Goal: Transaction & Acquisition: Purchase product/service

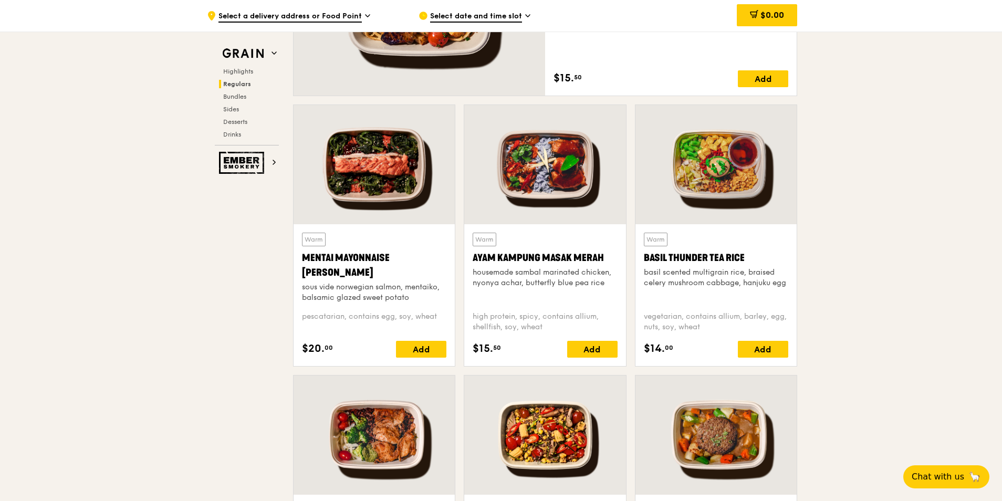
scroll to position [892, 0]
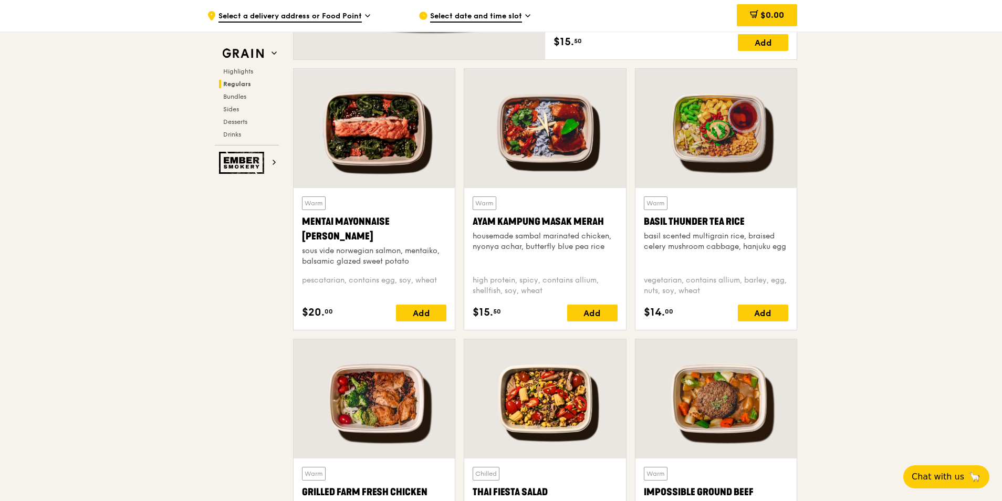
click at [367, 15] on icon at bounding box center [367, 15] width 5 height 9
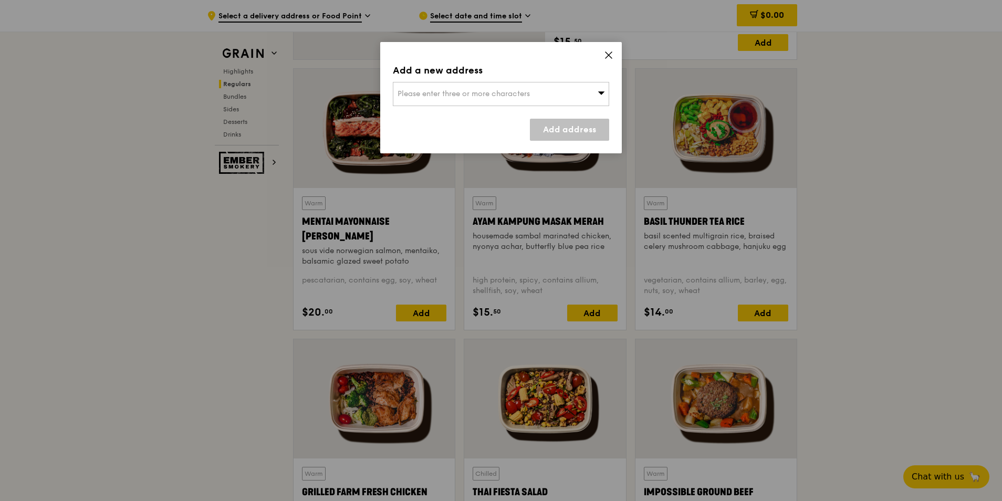
click at [410, 92] on span "Please enter three or more characters" at bounding box center [463, 93] width 132 height 9
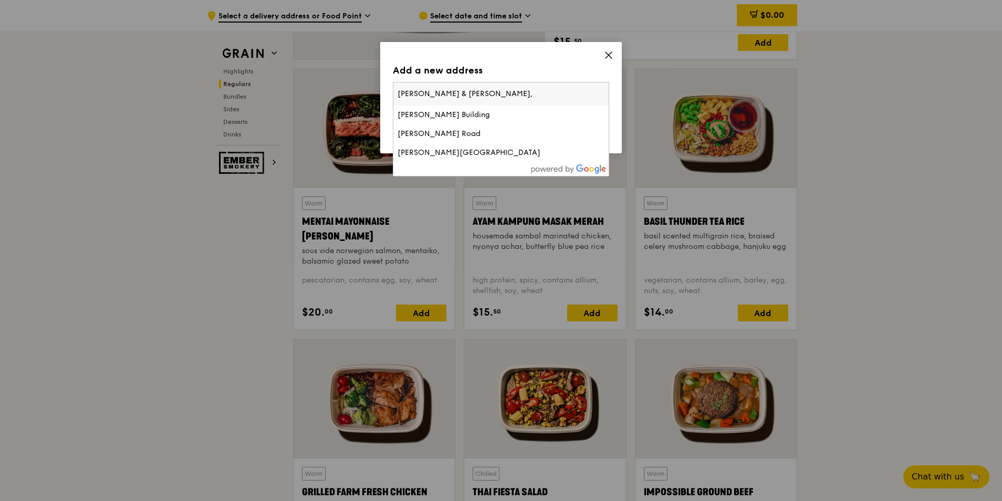
type input "[PERSON_NAME] & [PERSON_NAME], [STREET_ADDRESS]"
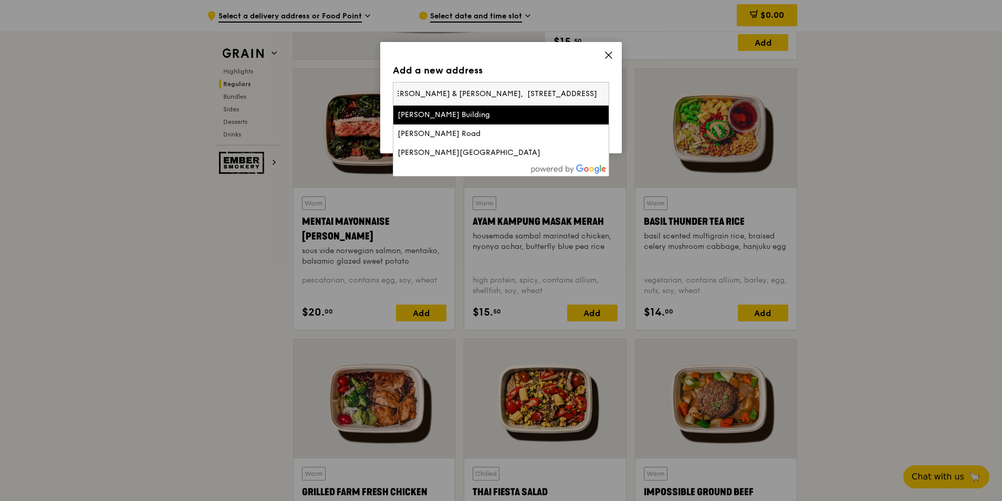
click at [427, 96] on input "[PERSON_NAME] & [PERSON_NAME], [STREET_ADDRESS]" at bounding box center [500, 93] width 215 height 23
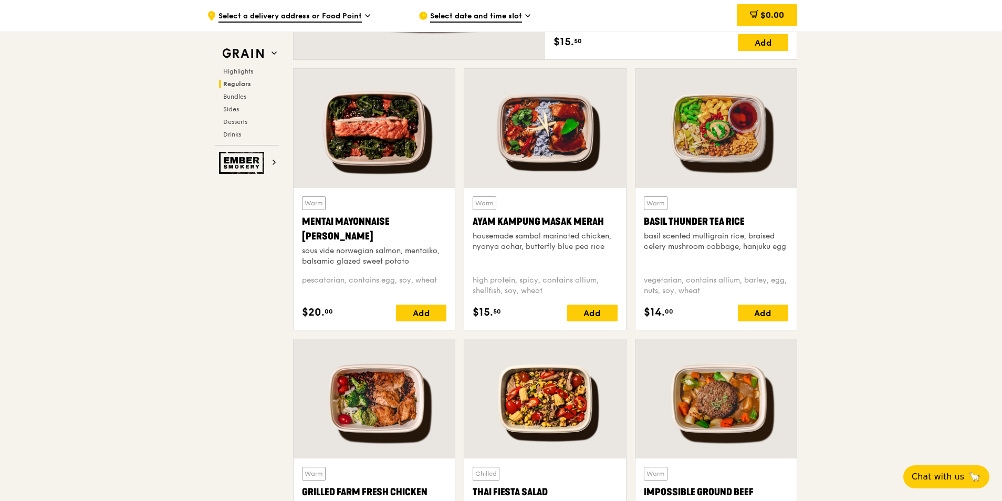
click at [365, 15] on icon at bounding box center [367, 15] width 5 height 9
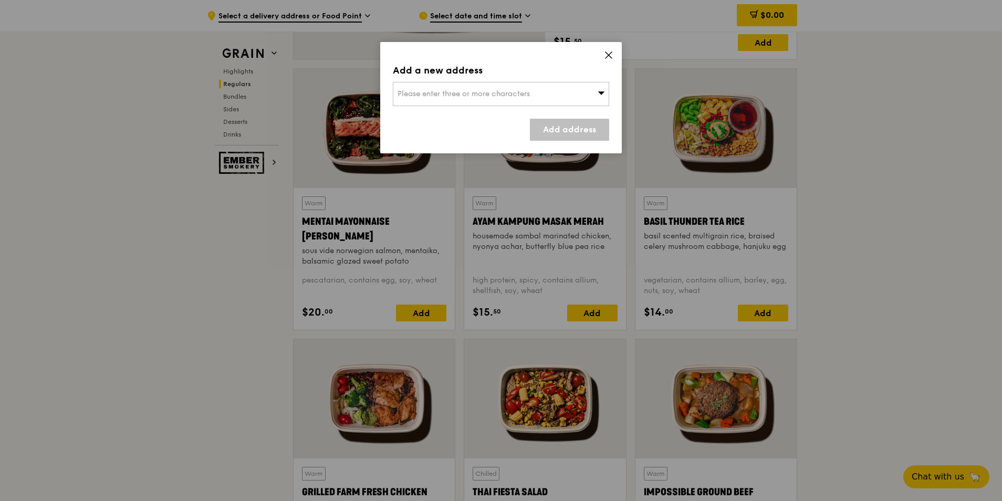
click at [597, 92] on icon at bounding box center [600, 93] width 7 height 8
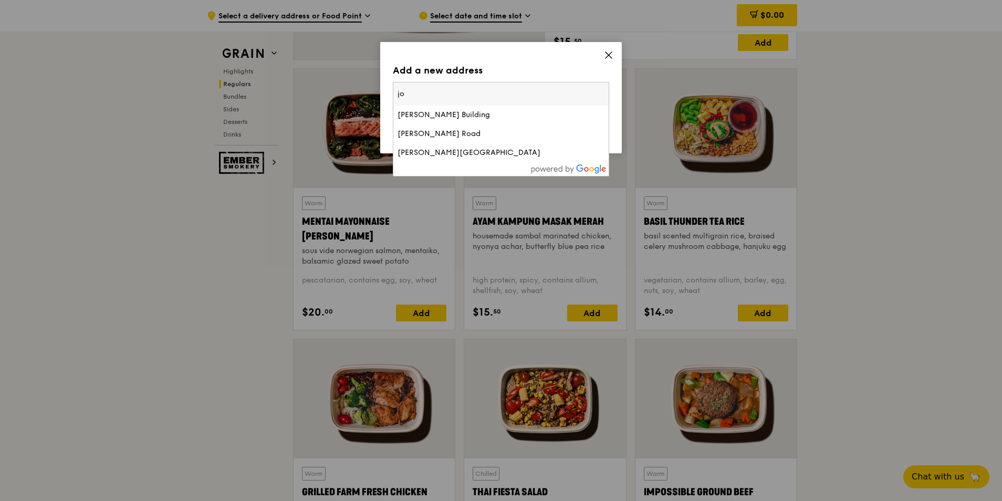
type input "j"
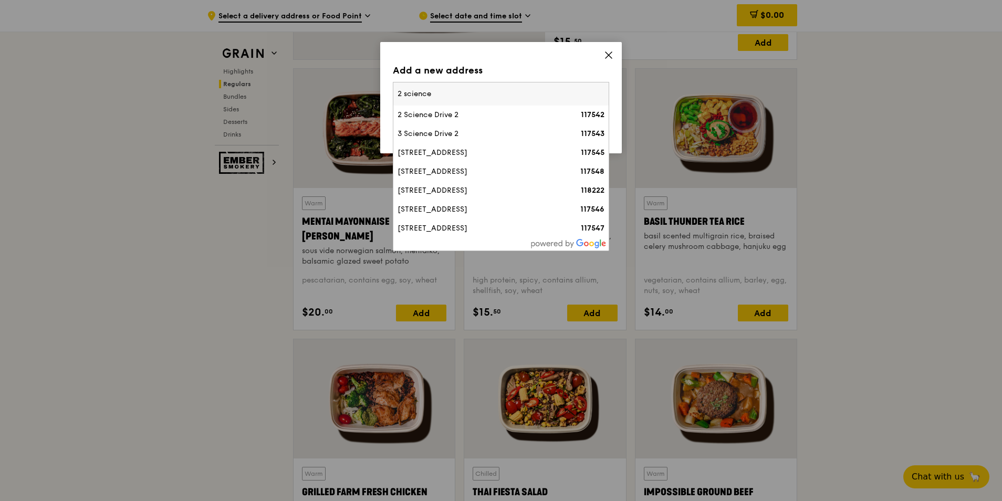
type input "2 science"
click at [583, 195] on div "118222" at bounding box center [579, 190] width 52 height 10
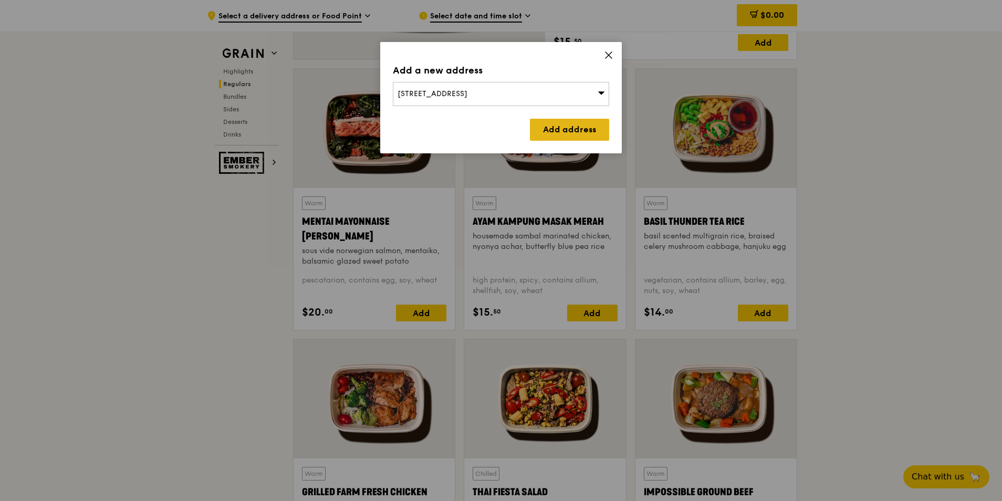
click at [557, 131] on link "Add address" at bounding box center [569, 130] width 79 height 22
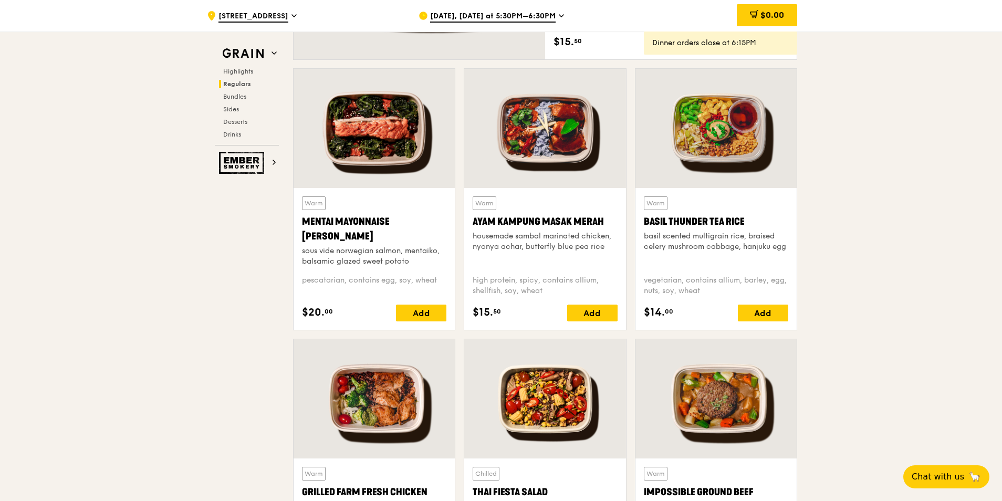
click at [559, 17] on icon at bounding box center [561, 15] width 5 height 9
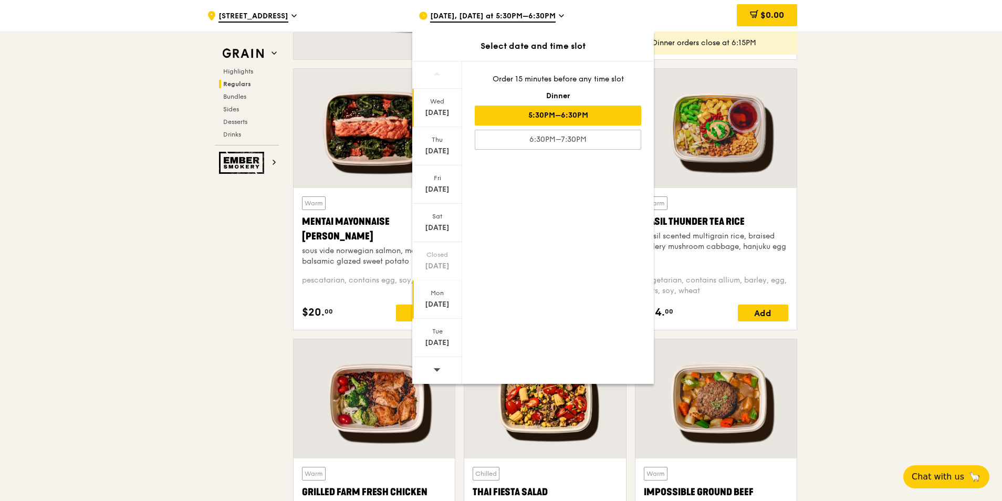
click at [439, 294] on div "Mon" at bounding box center [437, 293] width 47 height 8
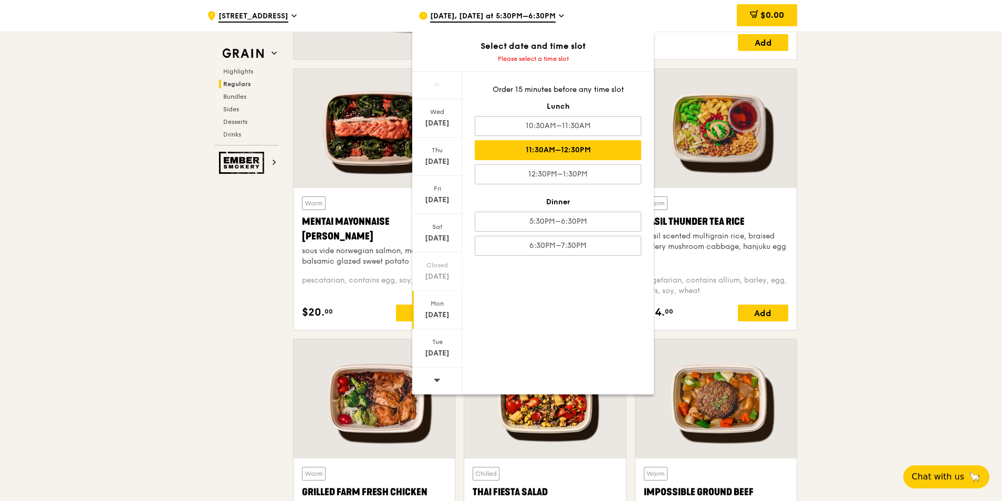
click at [556, 152] on div "11:30AM–12:30PM" at bounding box center [558, 150] width 166 height 20
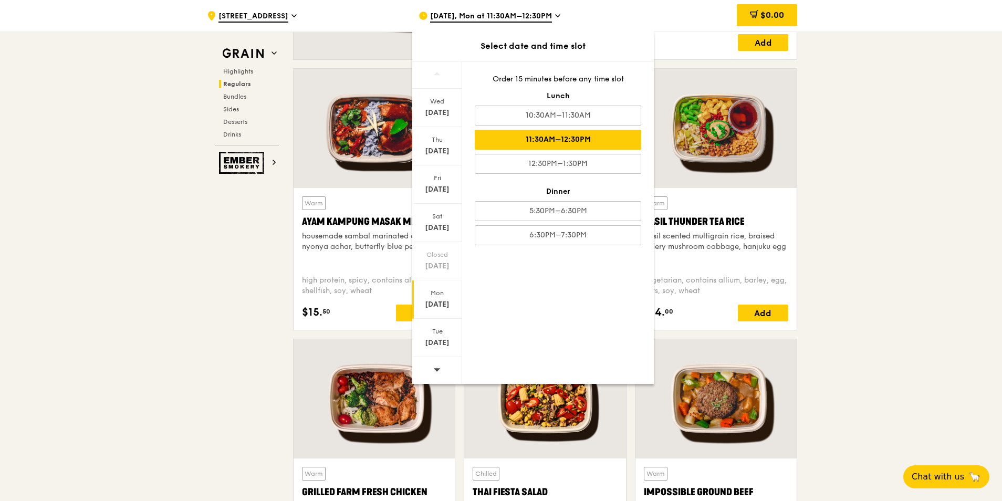
scroll to position [903, 0]
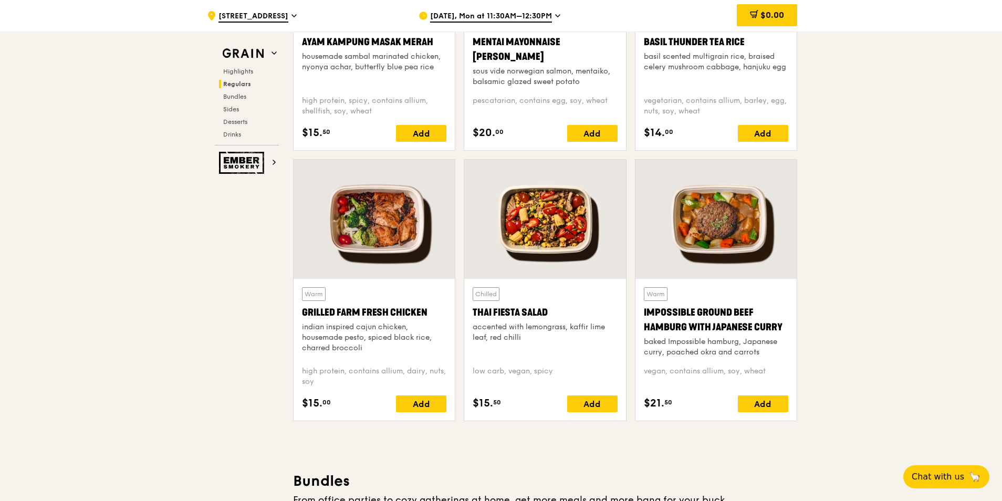
scroll to position [1113, 0]
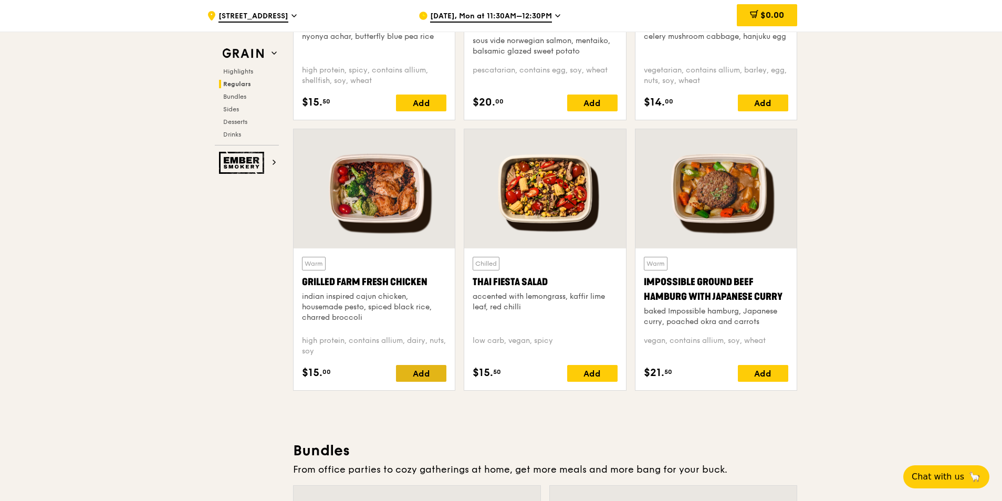
click at [429, 371] on div "Add" at bounding box center [421, 373] width 50 height 17
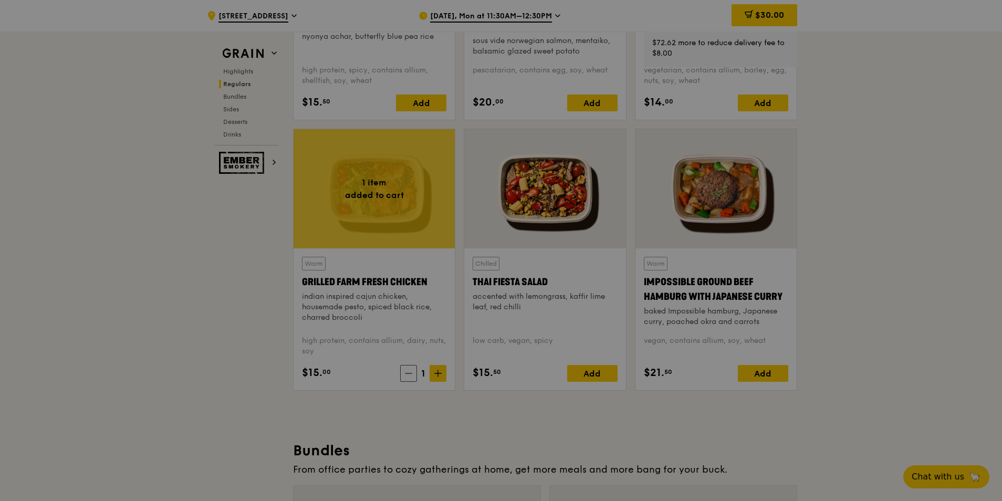
click at [440, 373] on div at bounding box center [501, 250] width 1002 height 501
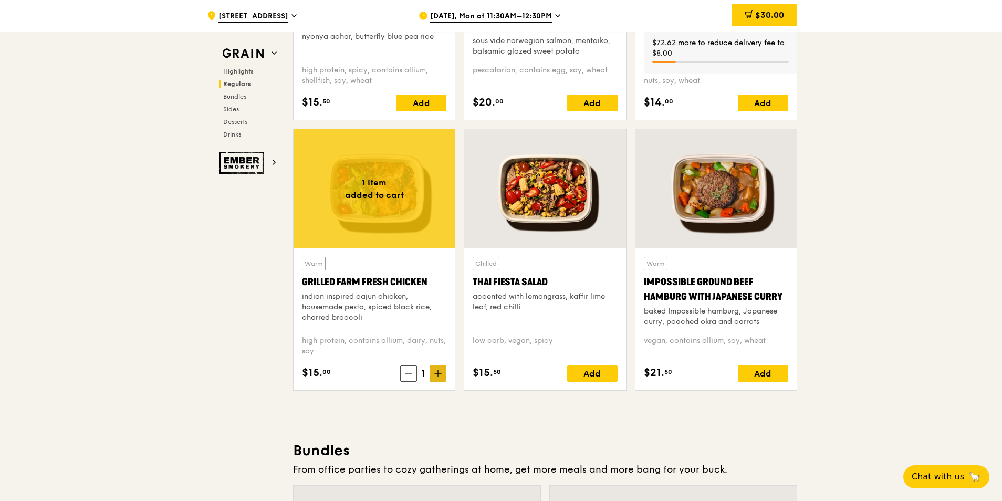
click at [439, 373] on icon at bounding box center [438, 373] width 6 height 0
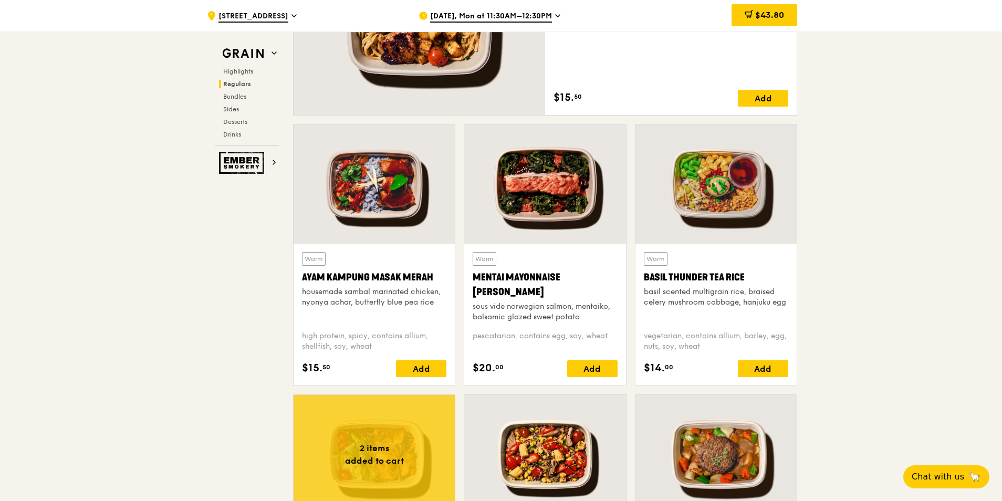
scroll to position [850, 0]
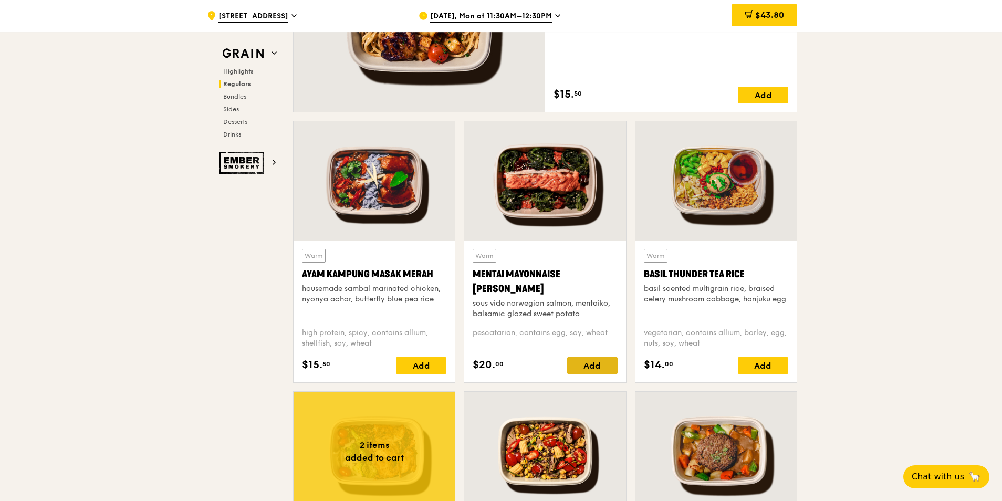
click at [581, 363] on div "Add" at bounding box center [592, 365] width 50 height 17
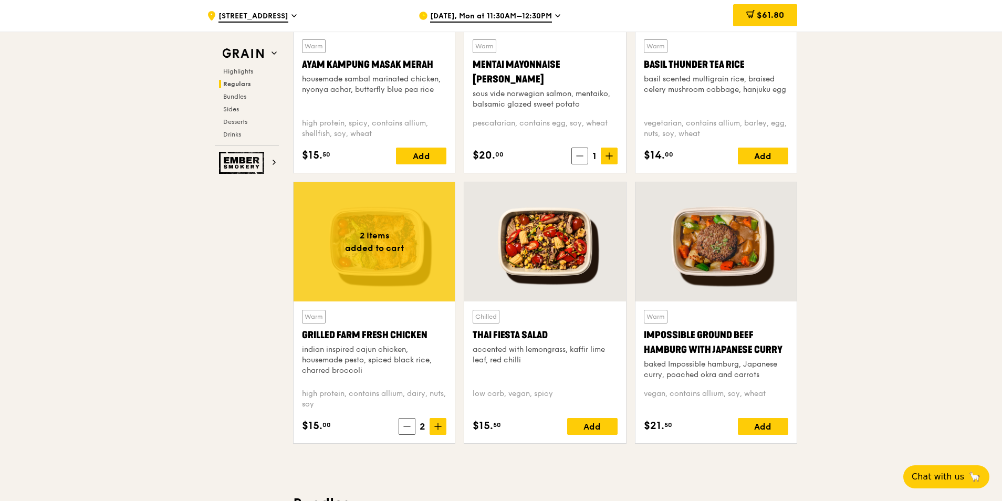
scroll to position [1060, 0]
click at [587, 425] on div "Add" at bounding box center [592, 425] width 50 height 17
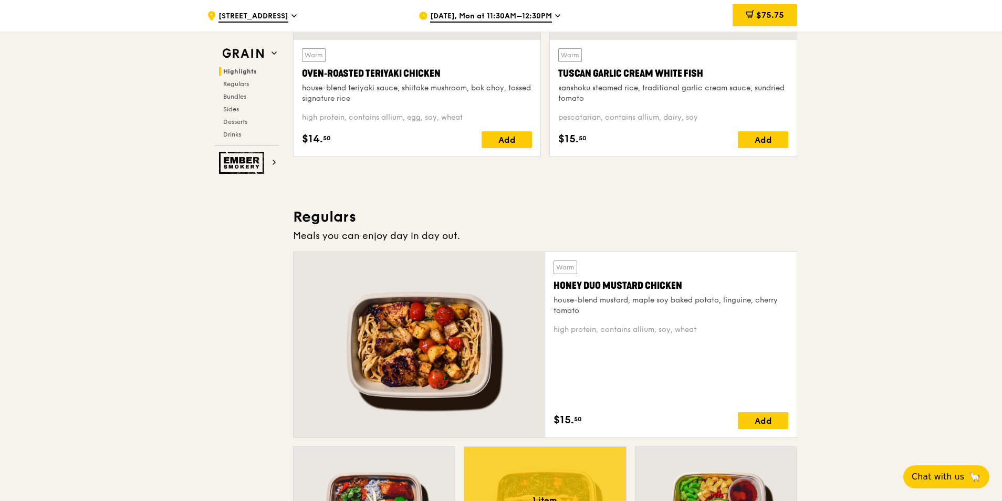
scroll to position [577, 0]
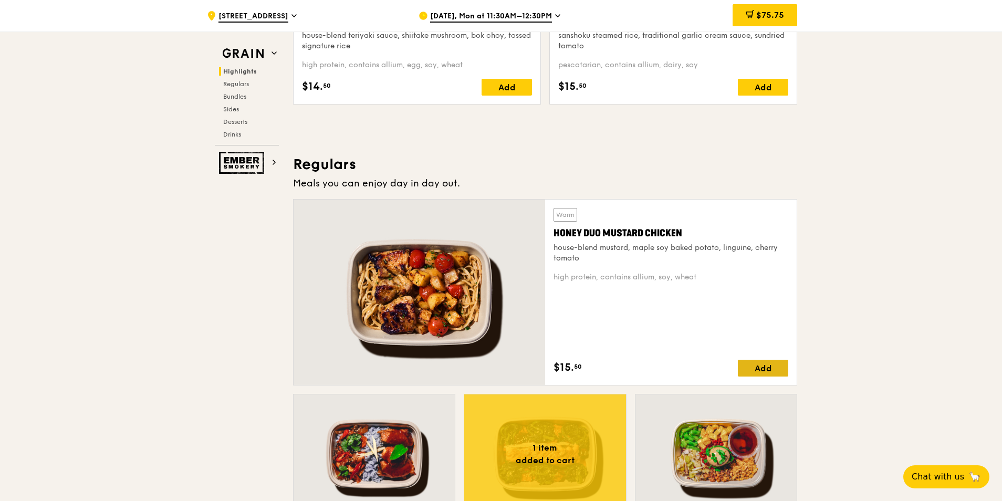
click at [760, 370] on div "Add" at bounding box center [762, 368] width 50 height 17
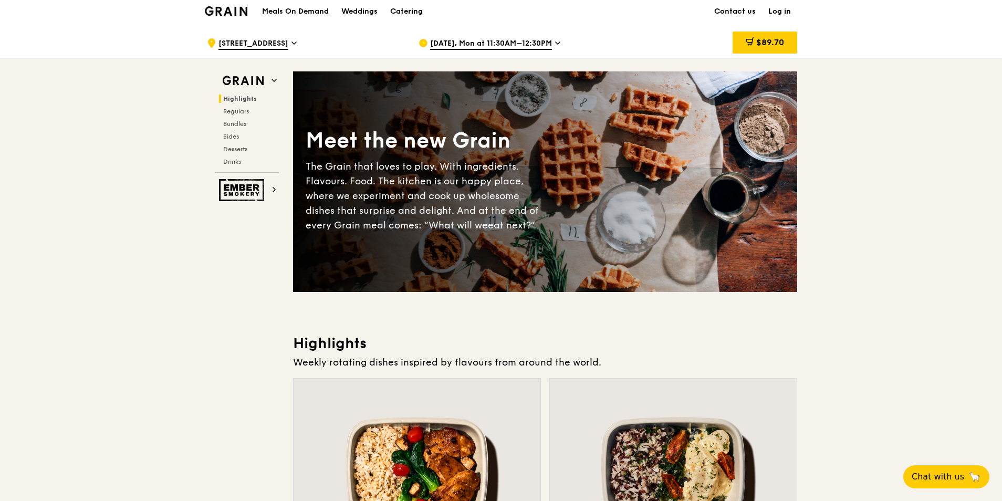
scroll to position [0, 0]
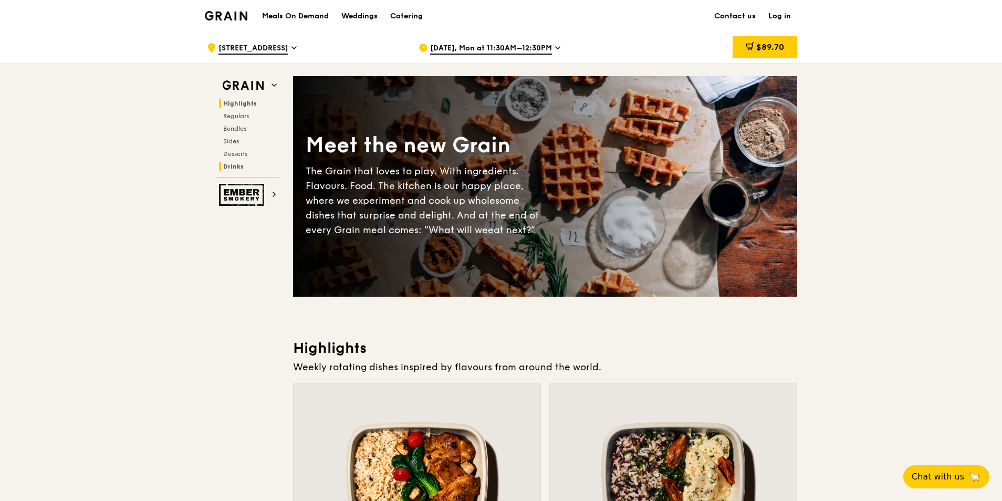
click at [229, 170] on span "Drinks" at bounding box center [233, 166] width 20 height 7
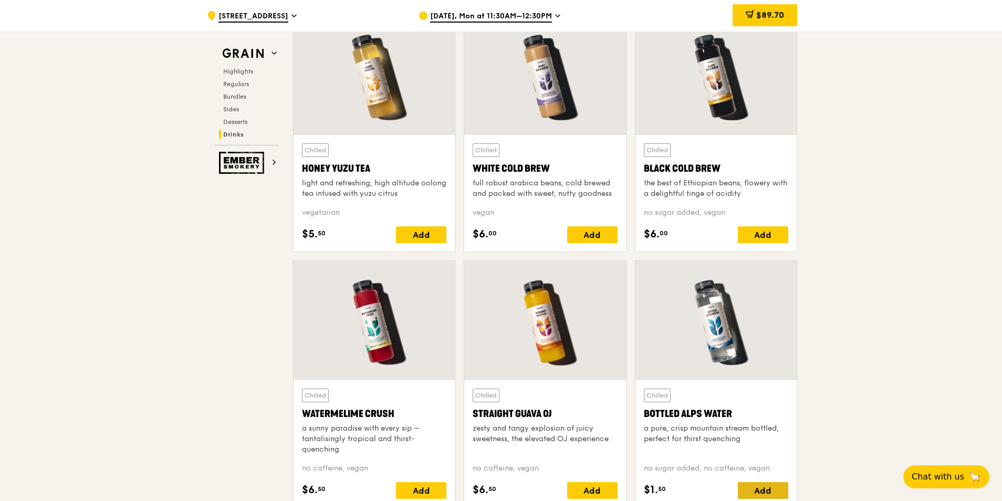
scroll to position [3947, 0]
click at [427, 234] on div "Add" at bounding box center [421, 235] width 50 height 17
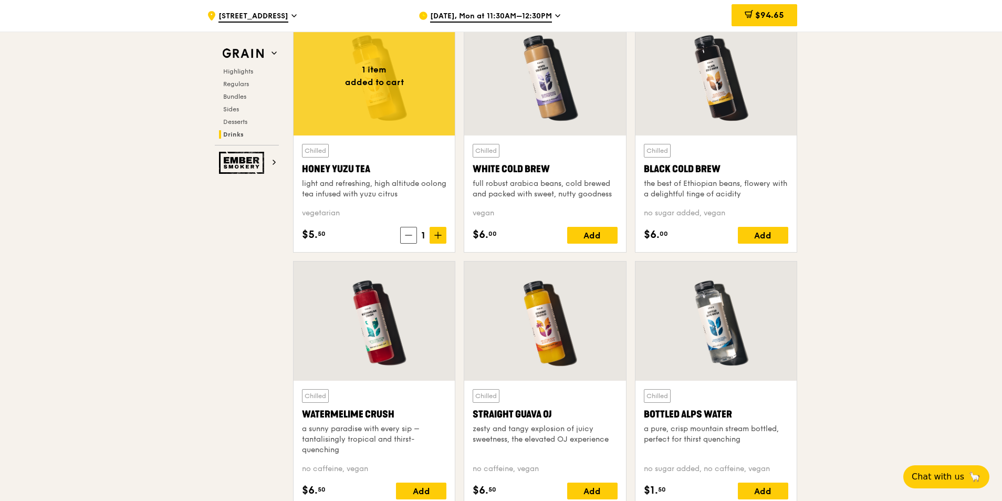
click at [435, 235] on icon at bounding box center [438, 235] width 6 height 0
click at [438, 233] on icon at bounding box center [438, 235] width 0 height 6
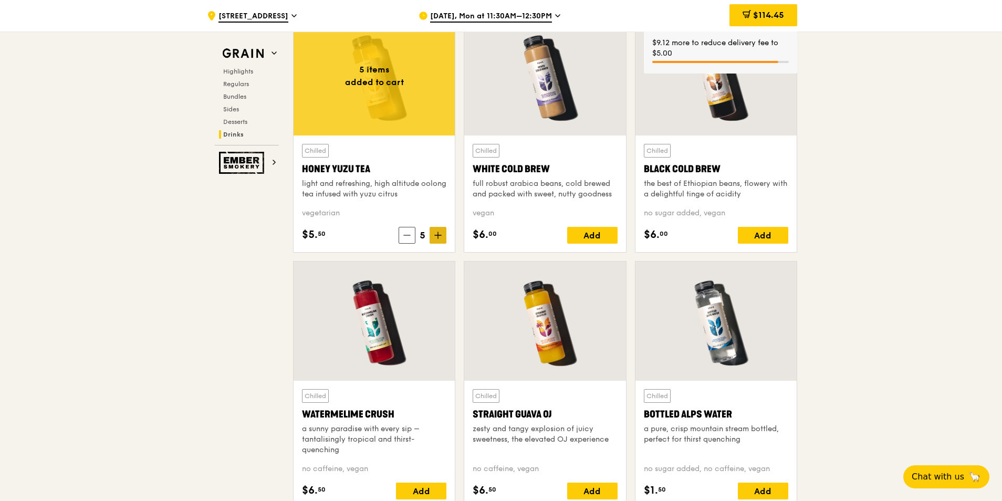
click at [438, 233] on icon at bounding box center [438, 235] width 0 height 6
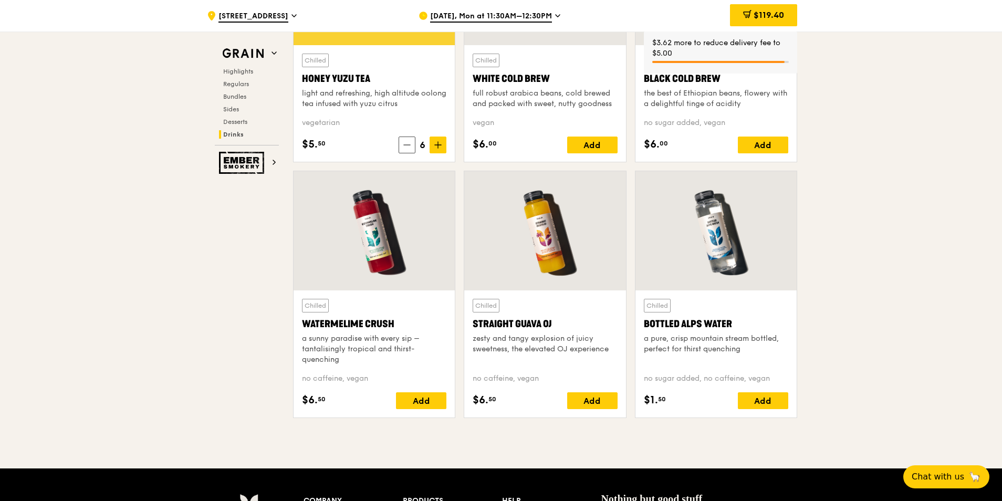
scroll to position [4105, 0]
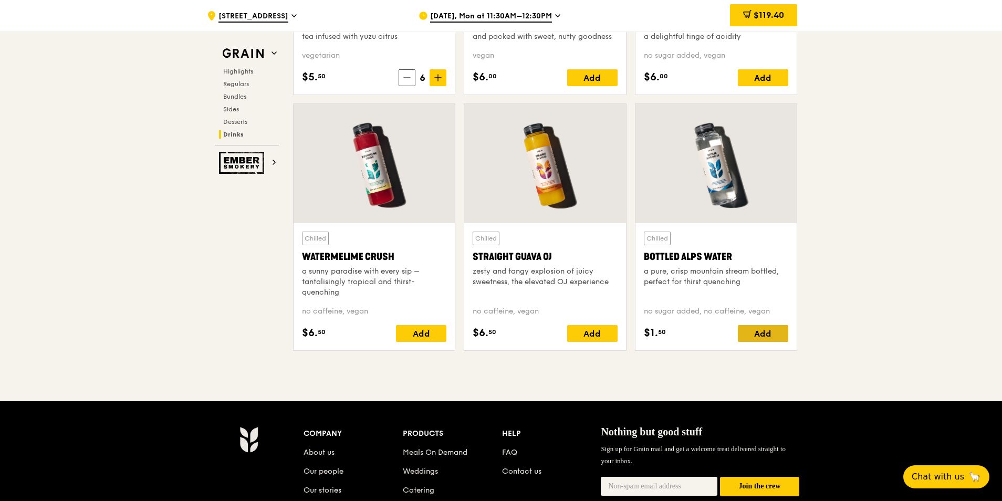
click at [757, 333] on div "Add" at bounding box center [762, 333] width 50 height 17
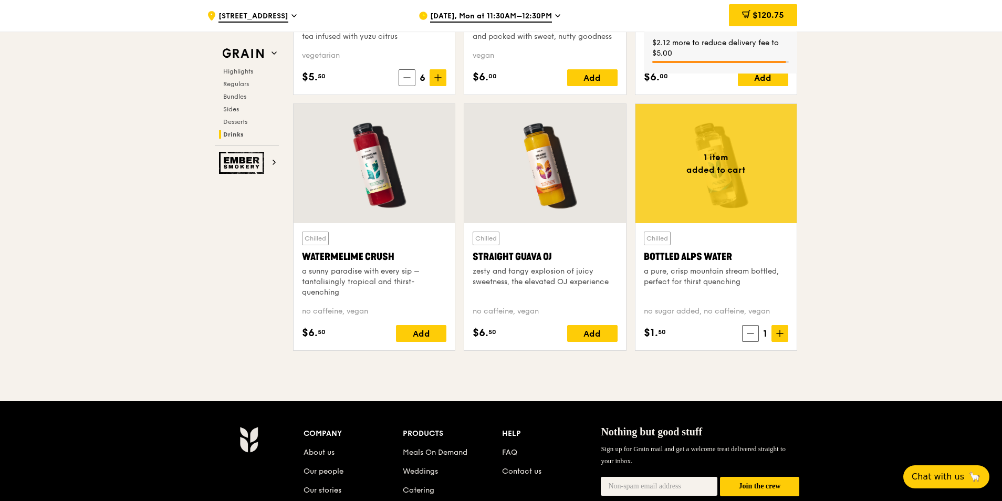
click at [778, 333] on icon at bounding box center [779, 333] width 6 height 0
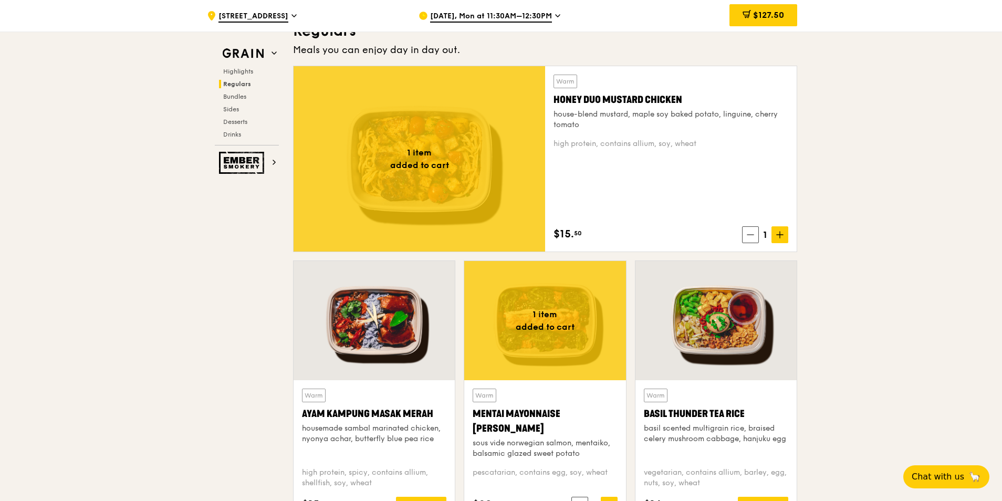
scroll to position [693, 0]
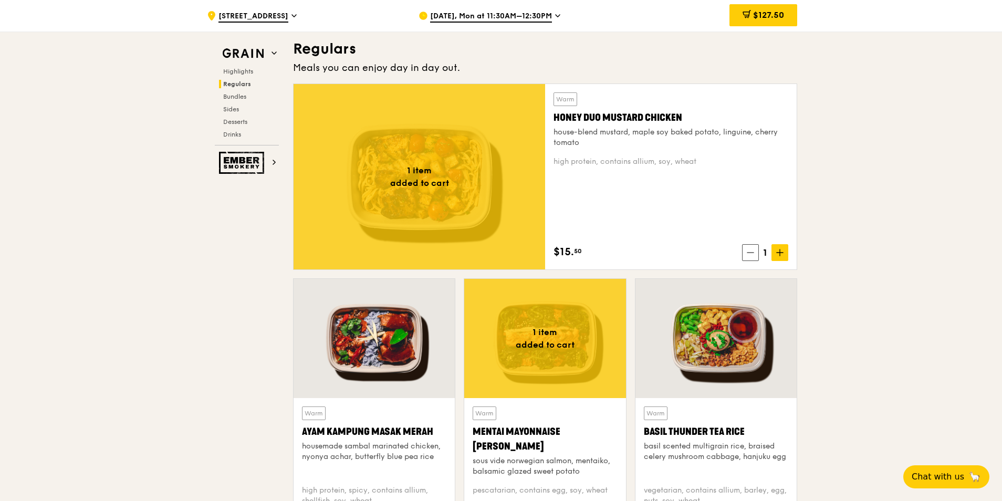
click at [297, 18] on icon at bounding box center [293, 15] width 5 height 9
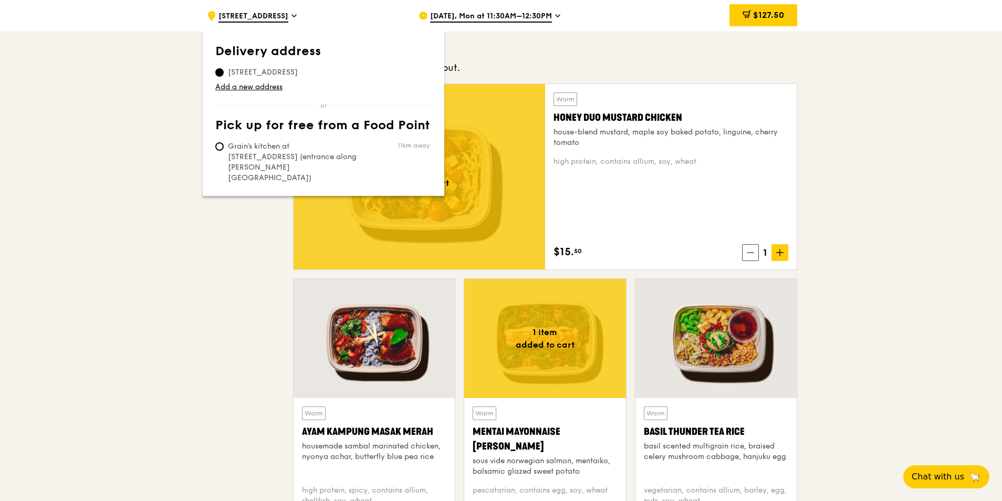
click at [297, 18] on icon at bounding box center [293, 15] width 5 height 9
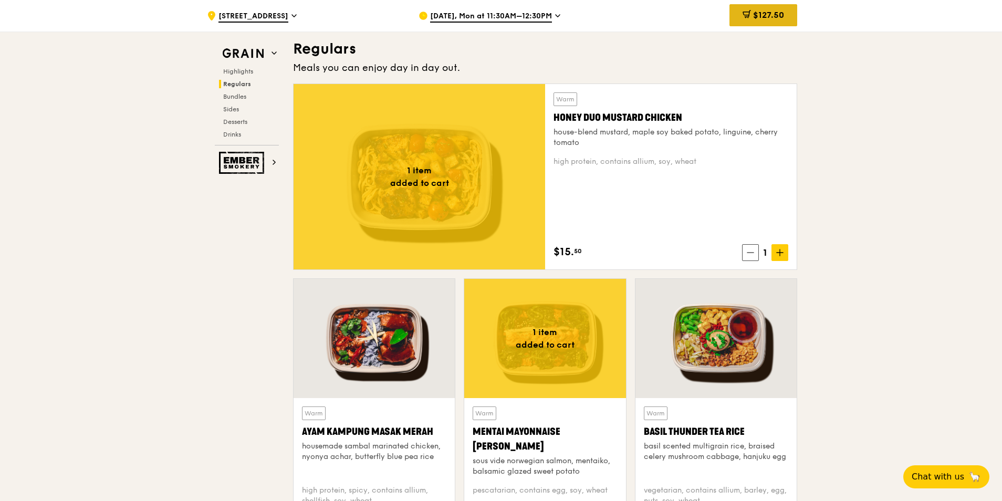
click at [760, 19] on span "$127.50" at bounding box center [768, 15] width 31 height 10
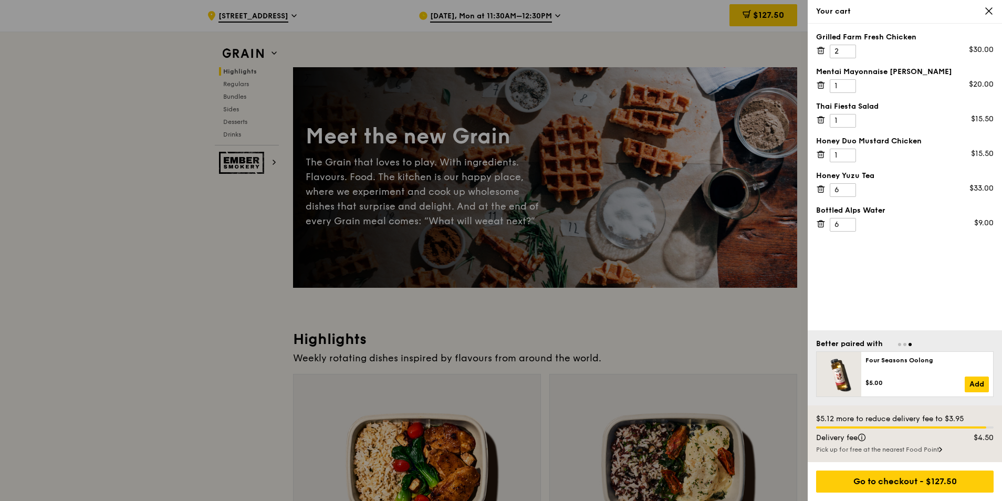
scroll to position [0, 0]
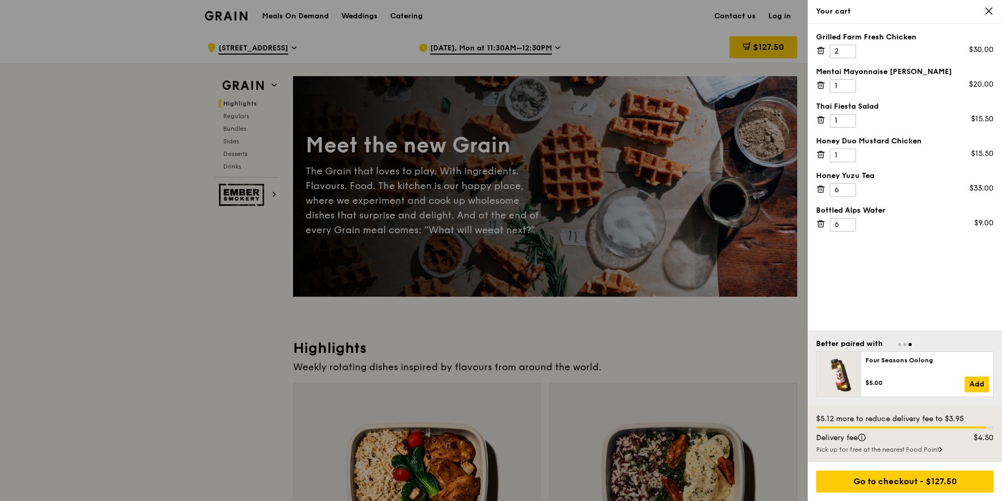
click at [984, 10] on icon at bounding box center [988, 10] width 9 height 9
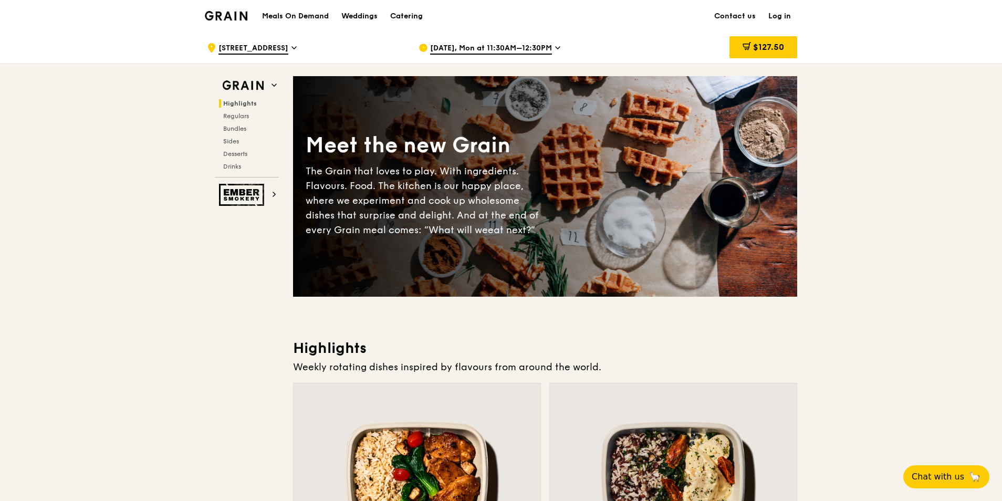
click at [554, 47] on div "[DATE], Mon at 11:30AM–12:30PM" at bounding box center [515, 47] width 195 height 31
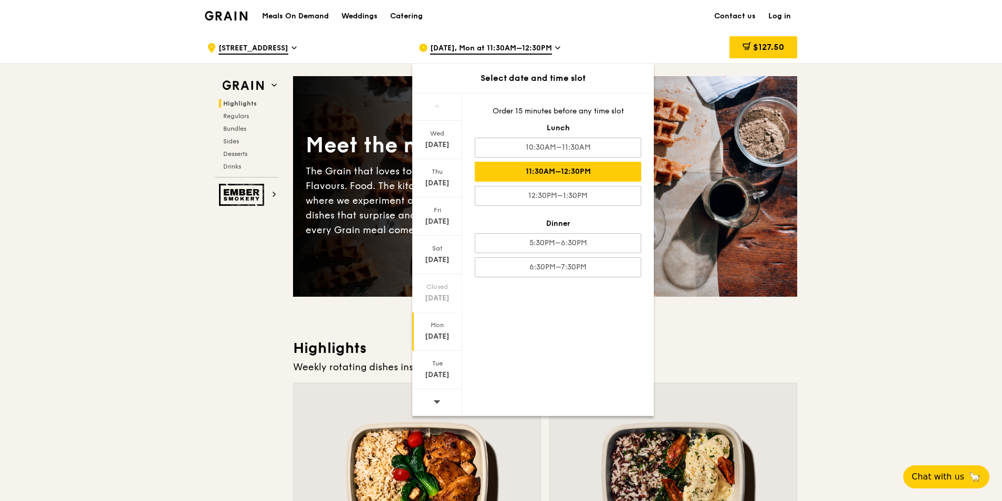
click at [546, 171] on div "11:30AM–12:30PM" at bounding box center [558, 172] width 166 height 20
click at [432, 325] on div "Mon" at bounding box center [437, 325] width 47 height 8
click at [435, 326] on div "Mon" at bounding box center [437, 325] width 47 height 8
click at [518, 173] on div "11:30AM–12:30PM" at bounding box center [558, 172] width 166 height 20
